Goal: Information Seeking & Learning: Find specific fact

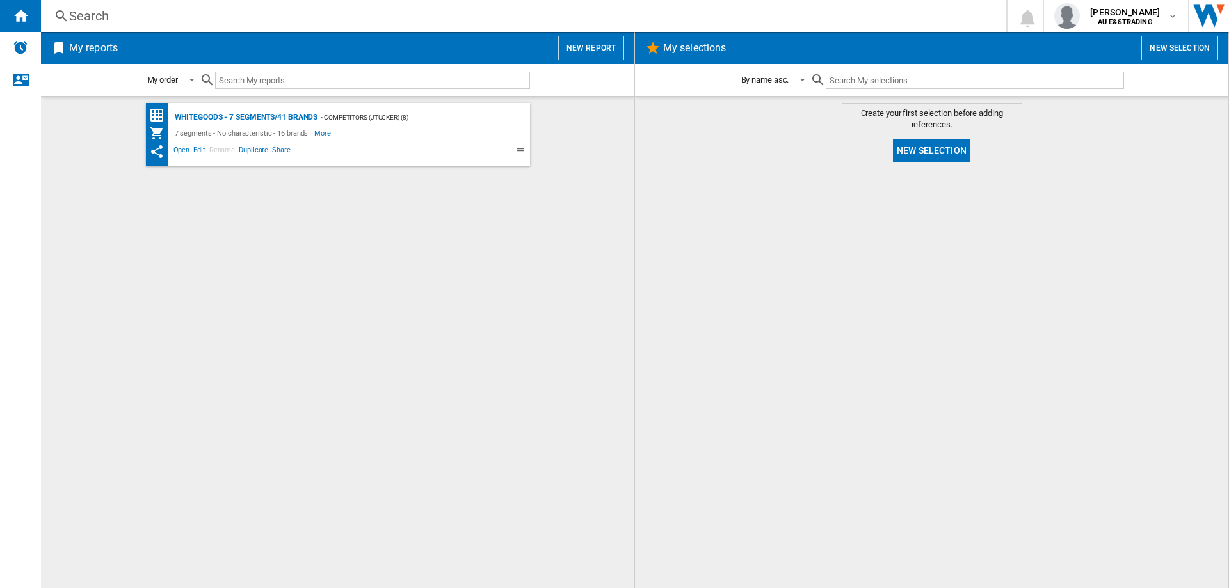
click at [175, 25] on div "Search Search 0 [PERSON_NAME] AU E&STRADING AU E&STRADING My settings Logout" at bounding box center [635, 16] width 1188 height 32
drag, startPoint x: 141, startPoint y: 9, endPoint x: 113, endPoint y: 20, distance: 29.6
click at [113, 20] on div "Search" at bounding box center [521, 16] width 904 height 18
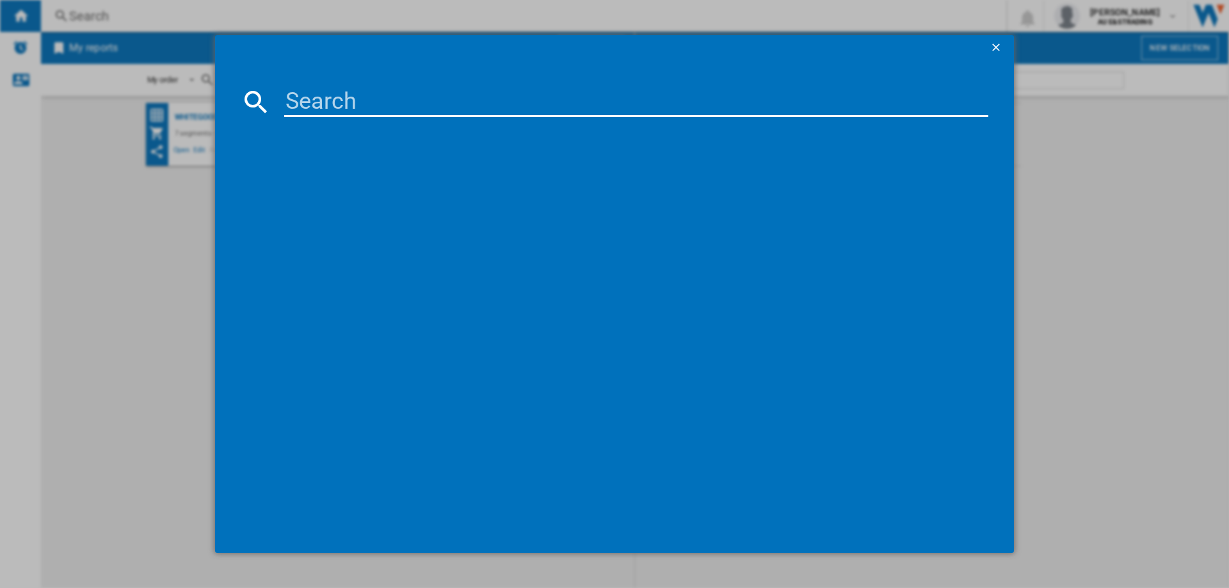
drag, startPoint x: 113, startPoint y: 20, endPoint x: 372, endPoint y: 104, distance: 272.4
click at [372, 104] on input at bounding box center [636, 101] width 704 height 31
paste input "NR-XY680LVSA"
click at [326, 99] on input "NR-XY680LVSA" at bounding box center [636, 101] width 704 height 31
type input "NRXY680LVSA"
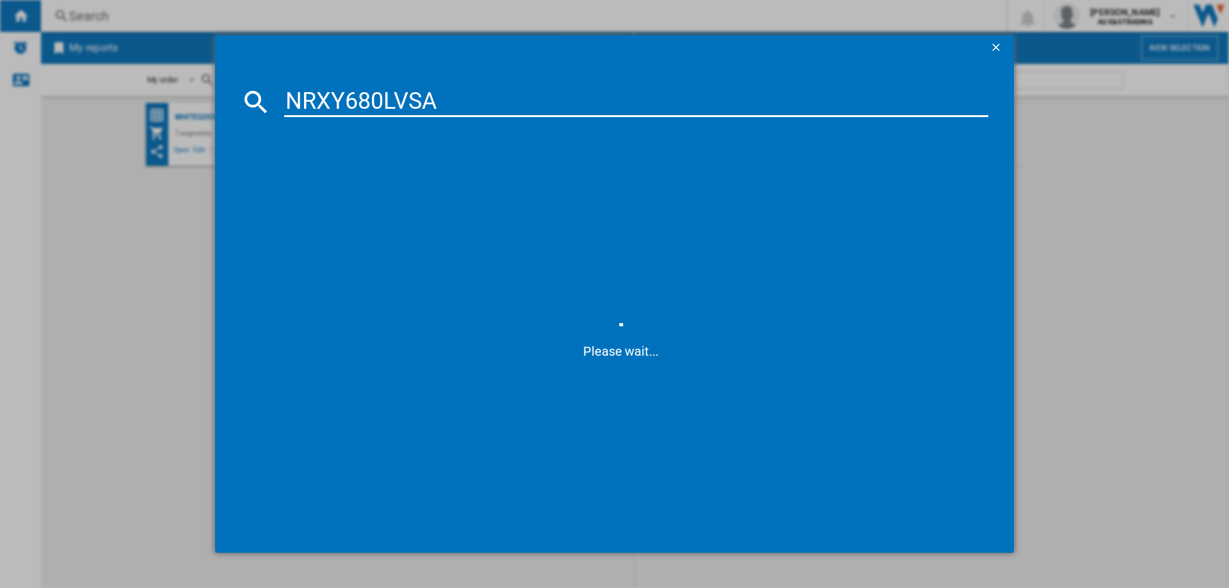
click at [484, 102] on input "NRXY680LVSA" at bounding box center [636, 101] width 704 height 31
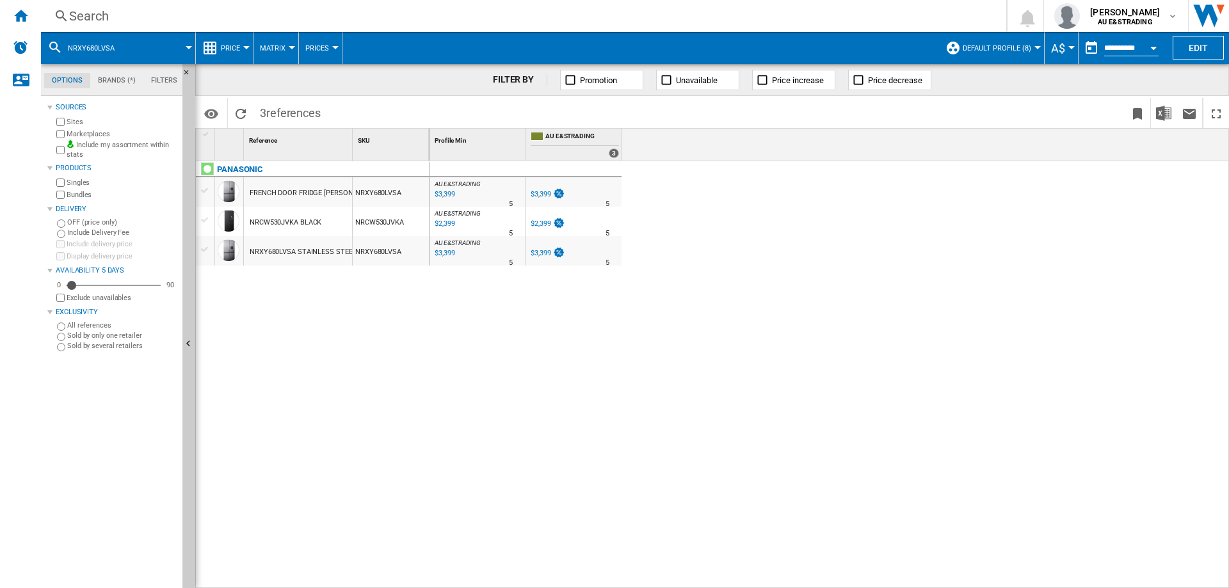
click at [273, 222] on div "NRCW530JVKA BLACK" at bounding box center [286, 222] width 72 height 29
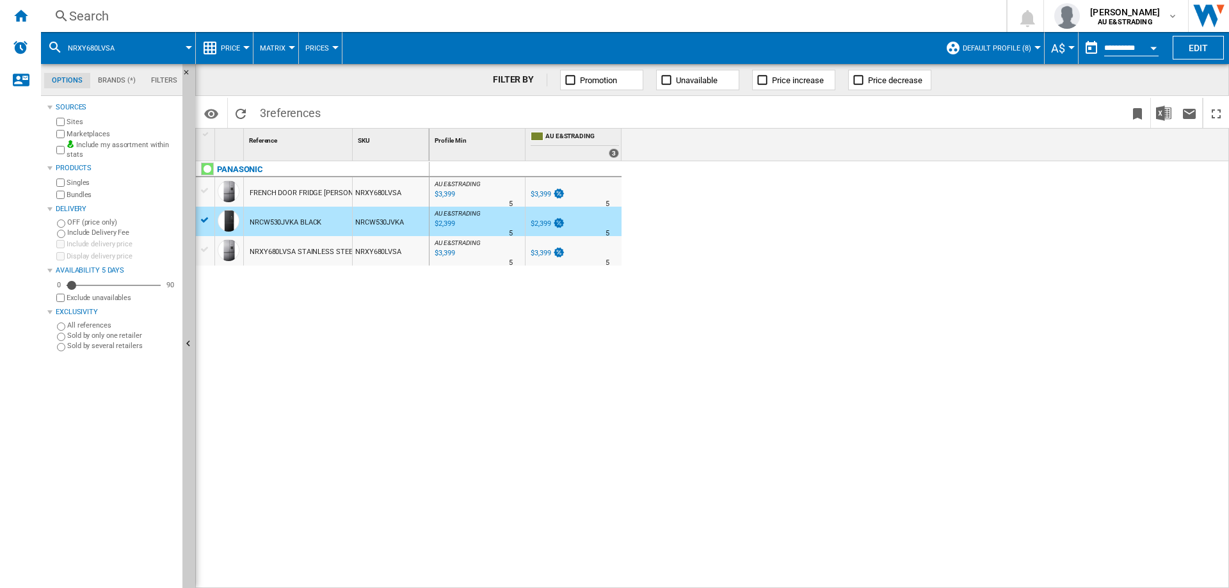
click at [202, 221] on div at bounding box center [204, 220] width 13 height 12
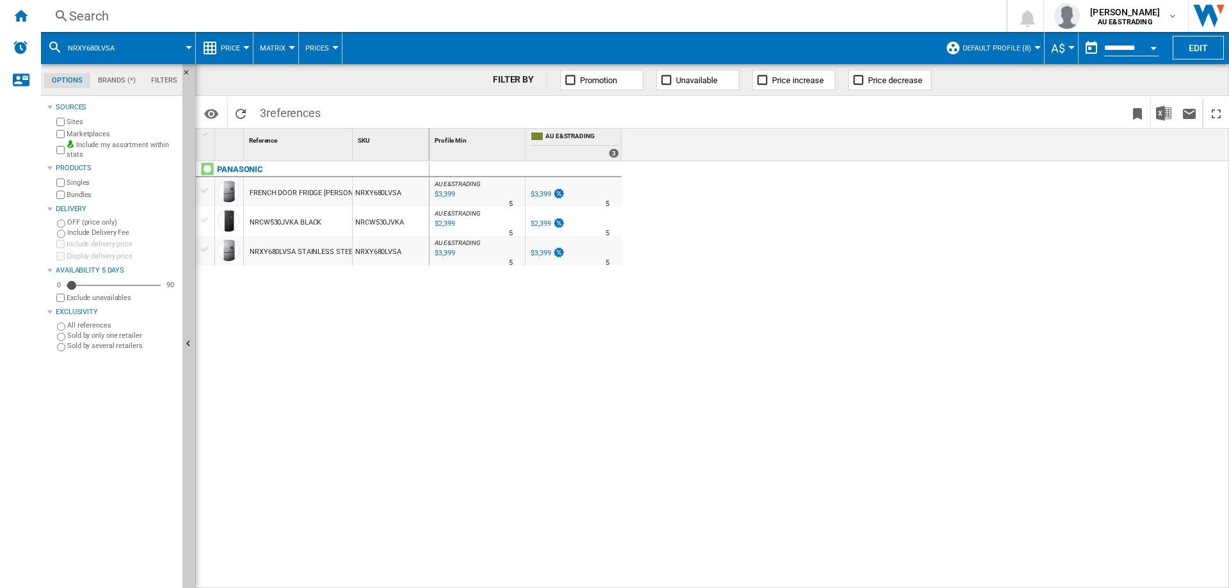
click at [207, 195] on div at bounding box center [204, 191] width 13 height 12
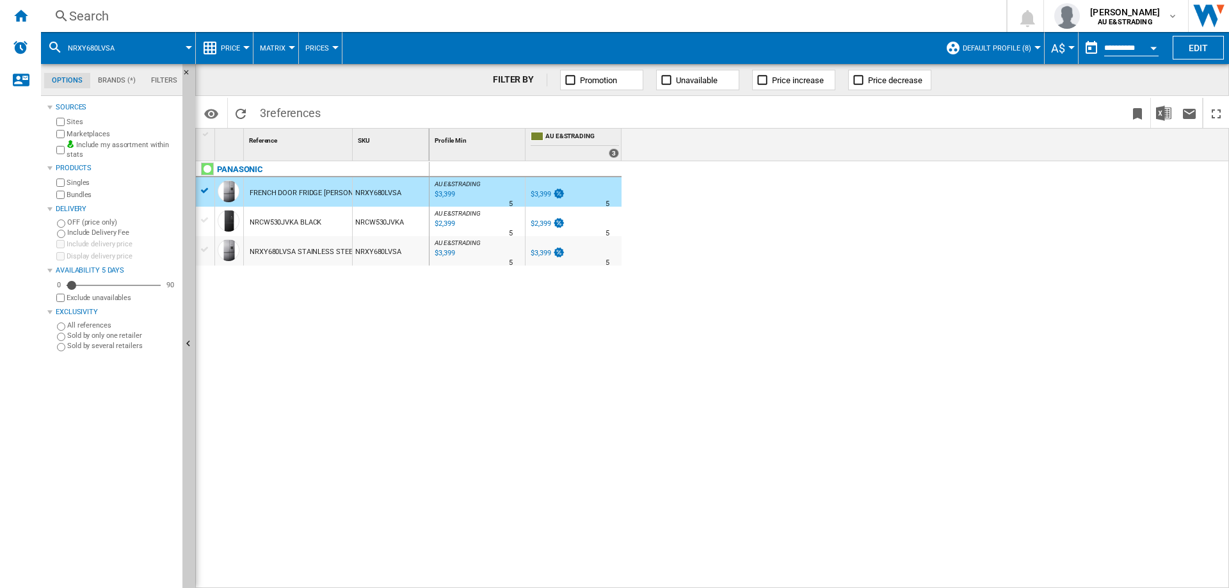
click at [342, 188] on div "FRENCH DOOR FRIDGE [PERSON_NAME]" at bounding box center [314, 193] width 128 height 29
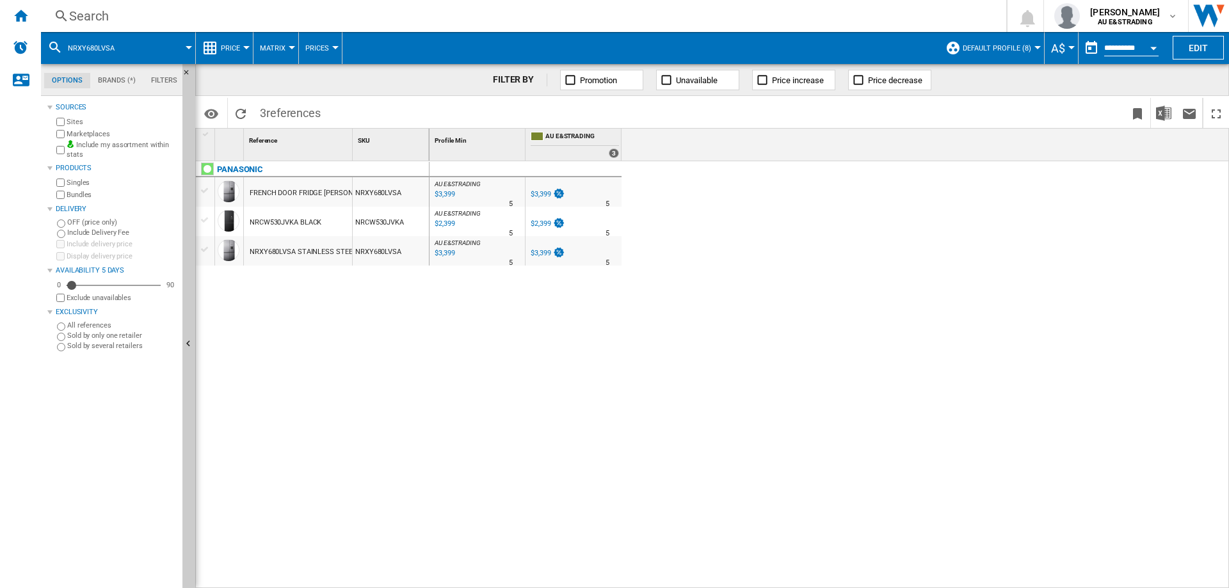
click at [343, 187] on div "FRENCH DOOR FRIDGE [PERSON_NAME]" at bounding box center [314, 193] width 128 height 29
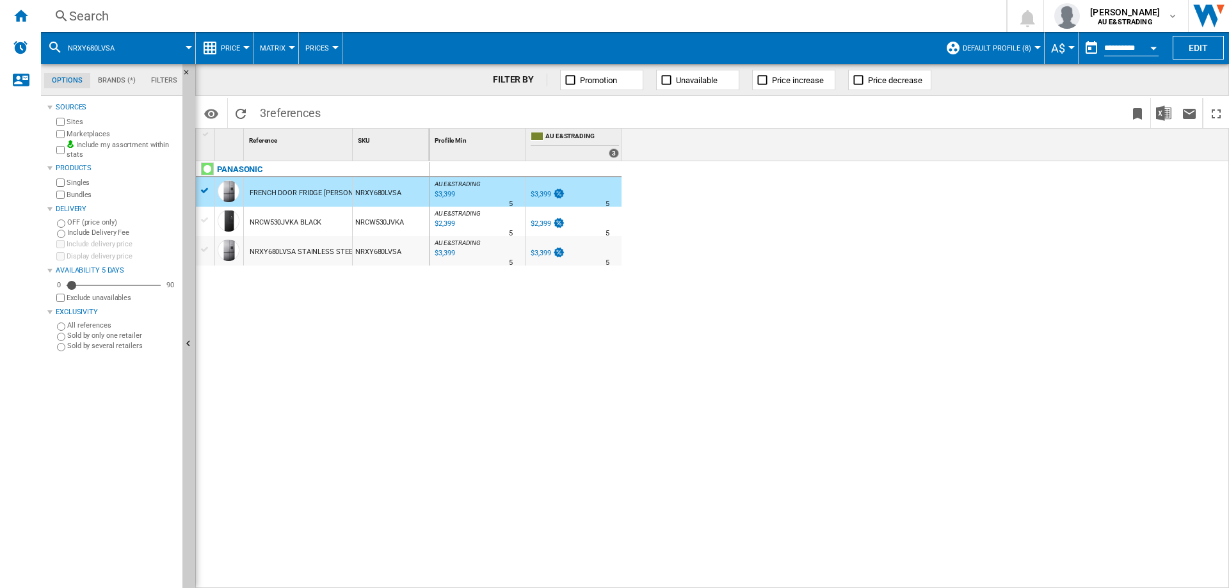
click at [306, 278] on div "PANASONIC FRENCH DOOR [PERSON_NAME] NRXY680LVSA NRCW530JVKA BLACK NRCW530JVKA N…" at bounding box center [313, 371] width 234 height 420
click at [246, 167] on div "PANASONIC" at bounding box center [240, 169] width 46 height 15
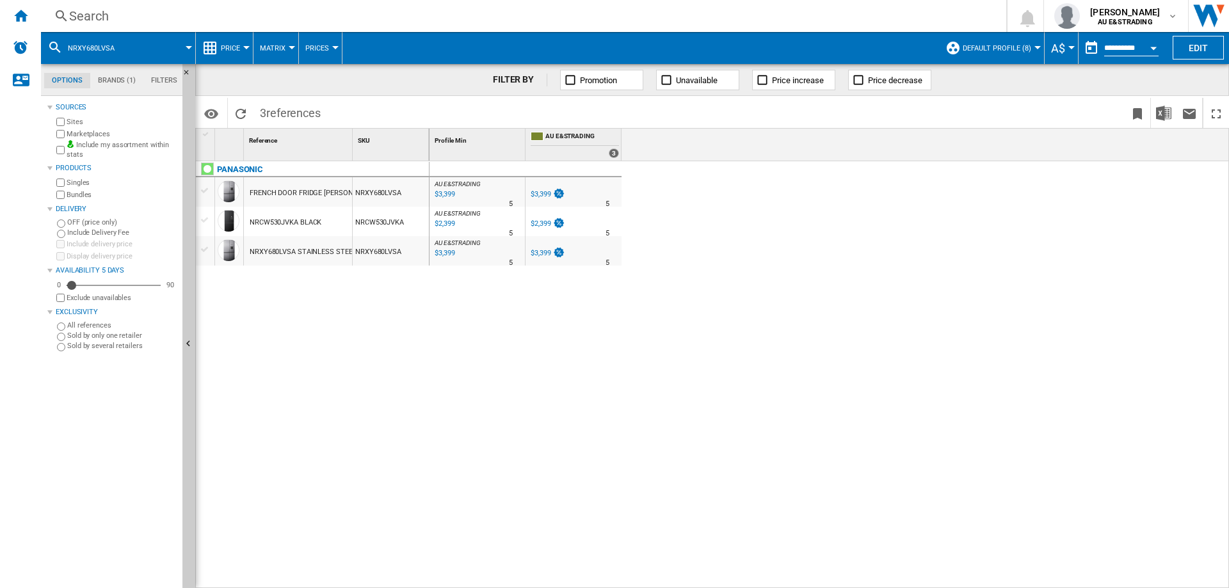
click at [534, 193] on div "$3,399" at bounding box center [541, 194] width 20 height 8
